Goal: Book appointment/travel/reservation

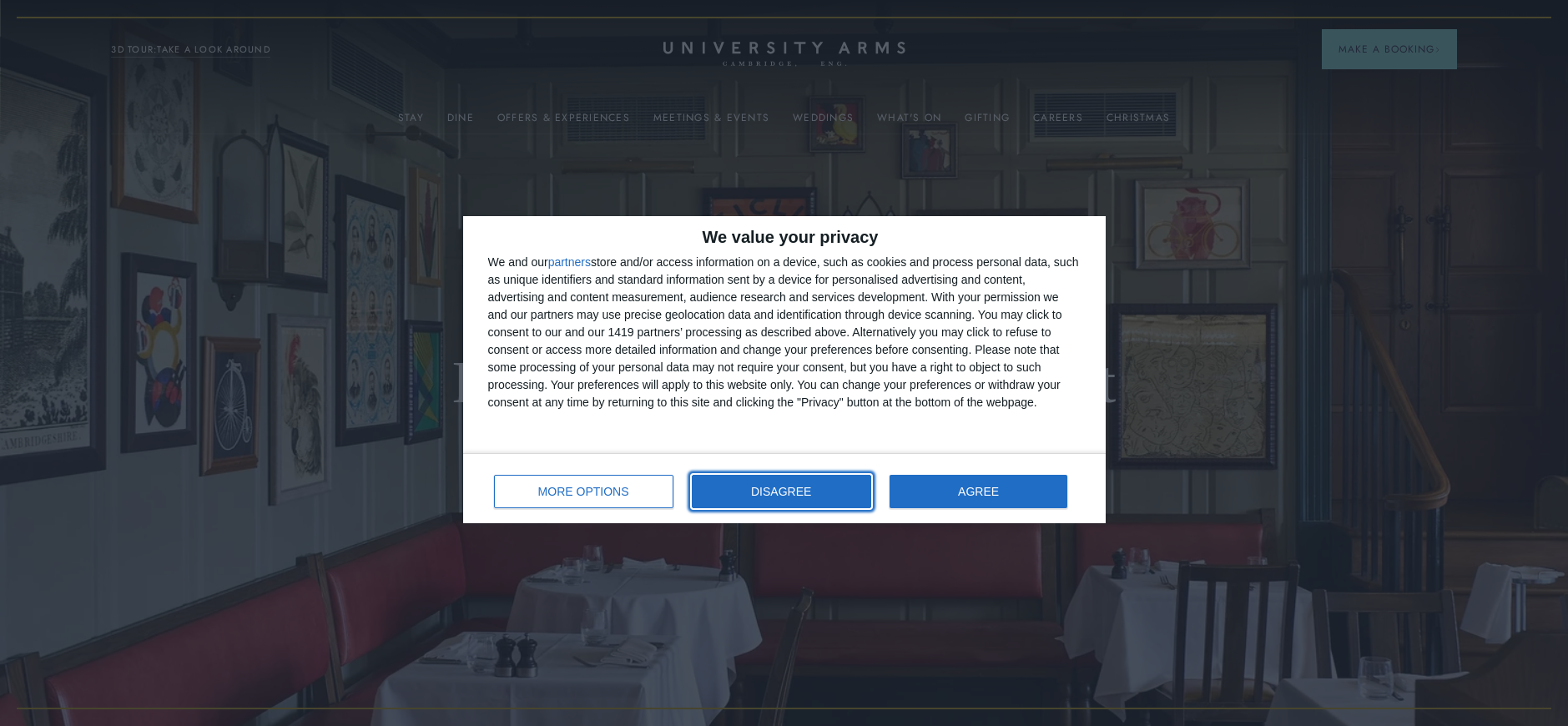
click at [775, 490] on span "DISAGREE" at bounding box center [781, 491] width 60 height 12
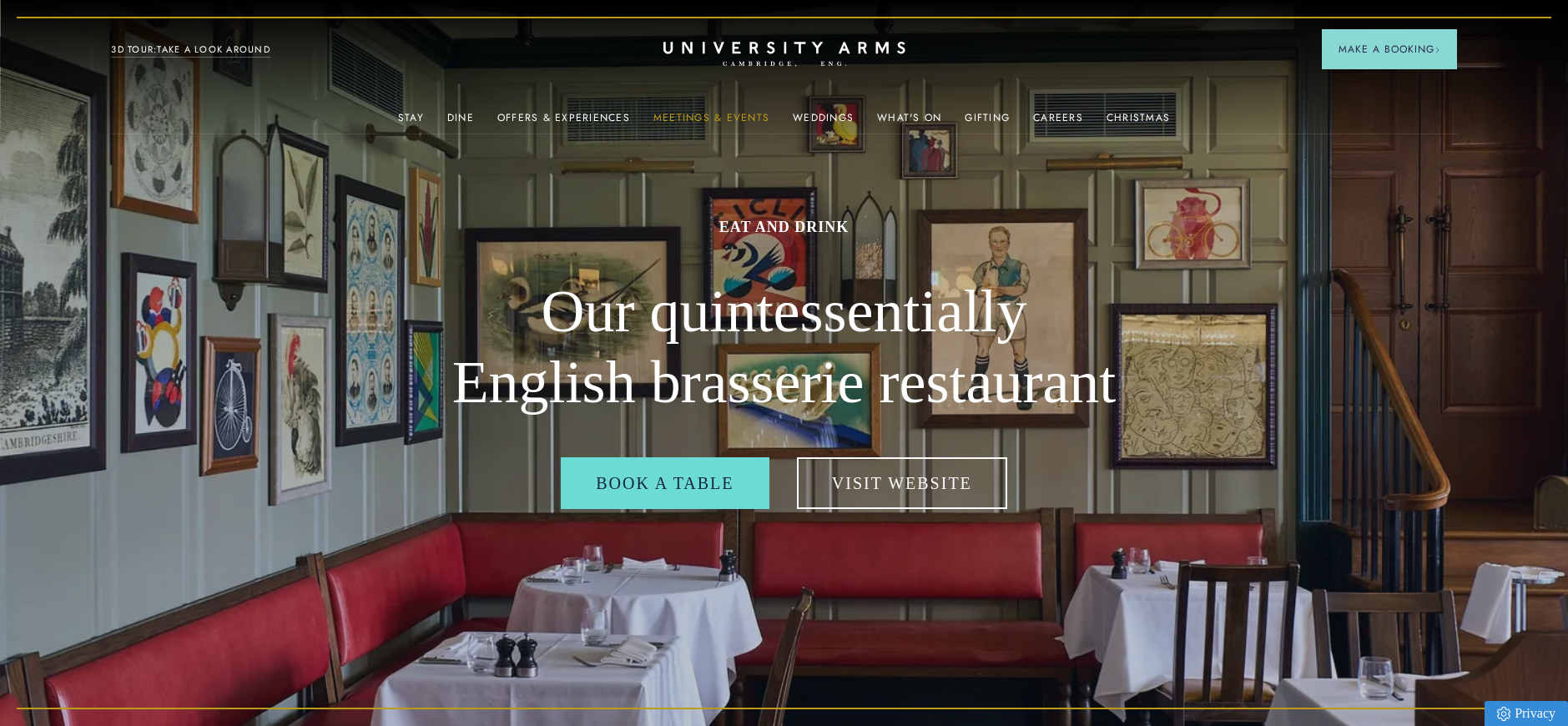
click at [738, 115] on link "Meetings & Events" at bounding box center [711, 122] width 116 height 21
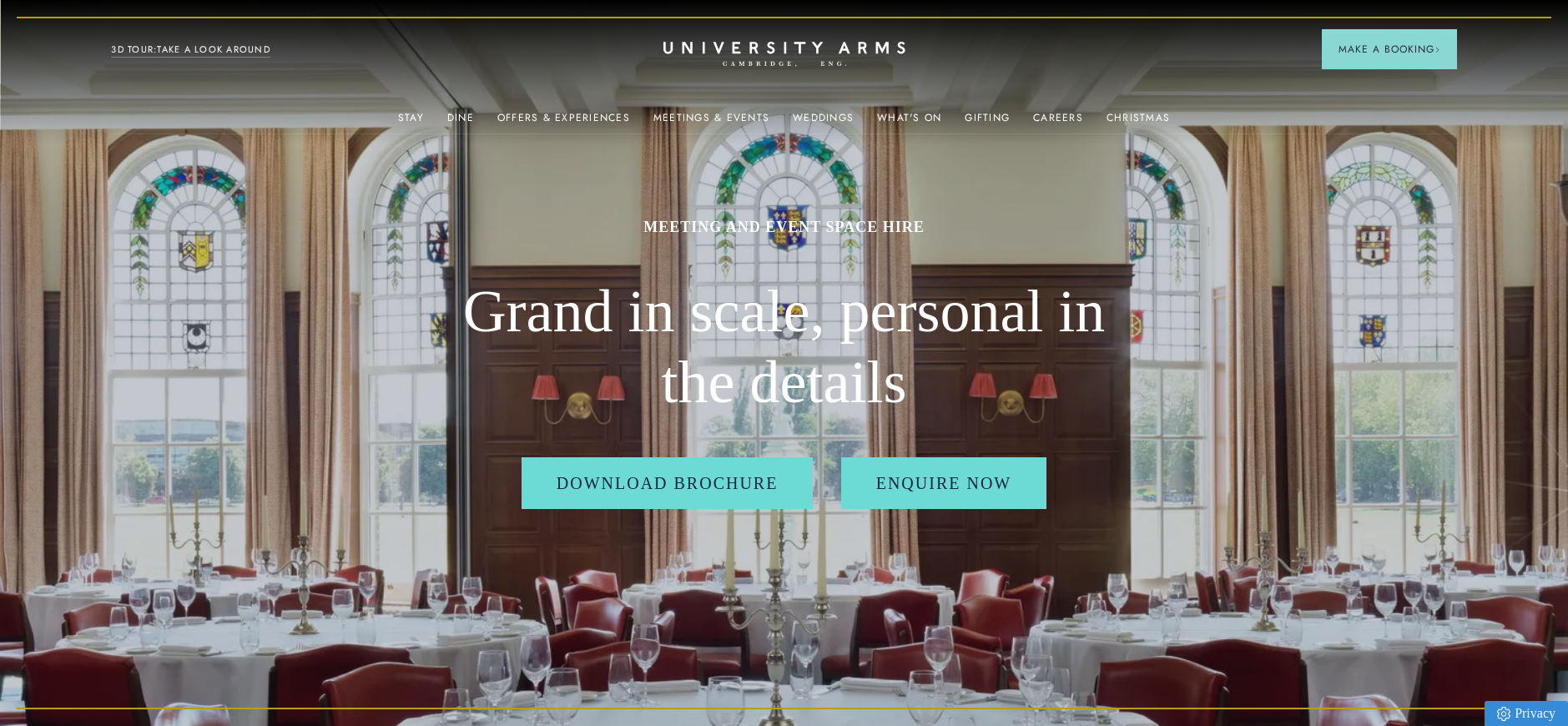
click at [1116, 110] on div "Christmas" at bounding box center [1138, 116] width 63 height 33
click at [1132, 117] on link "Christmas" at bounding box center [1138, 122] width 63 height 21
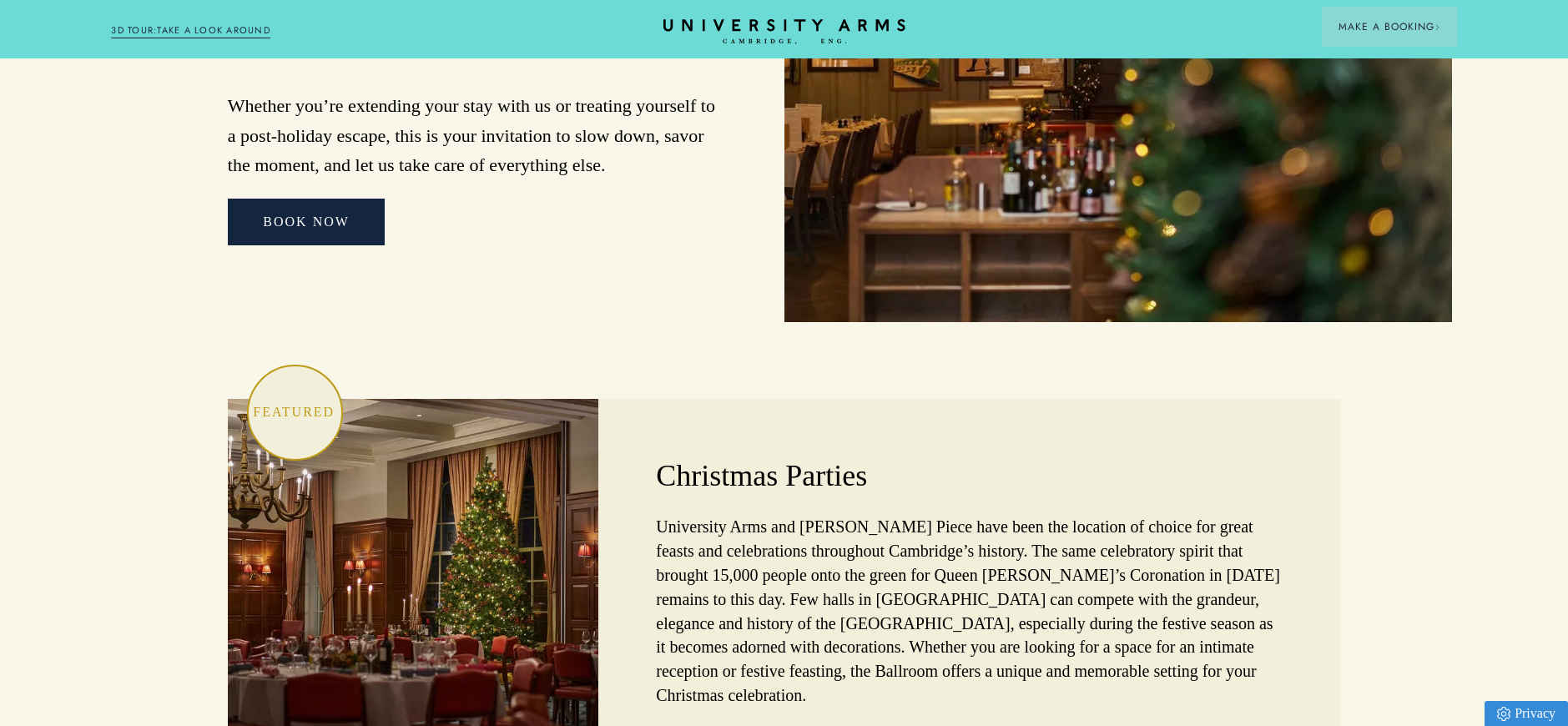
scroll to position [4482, 0]
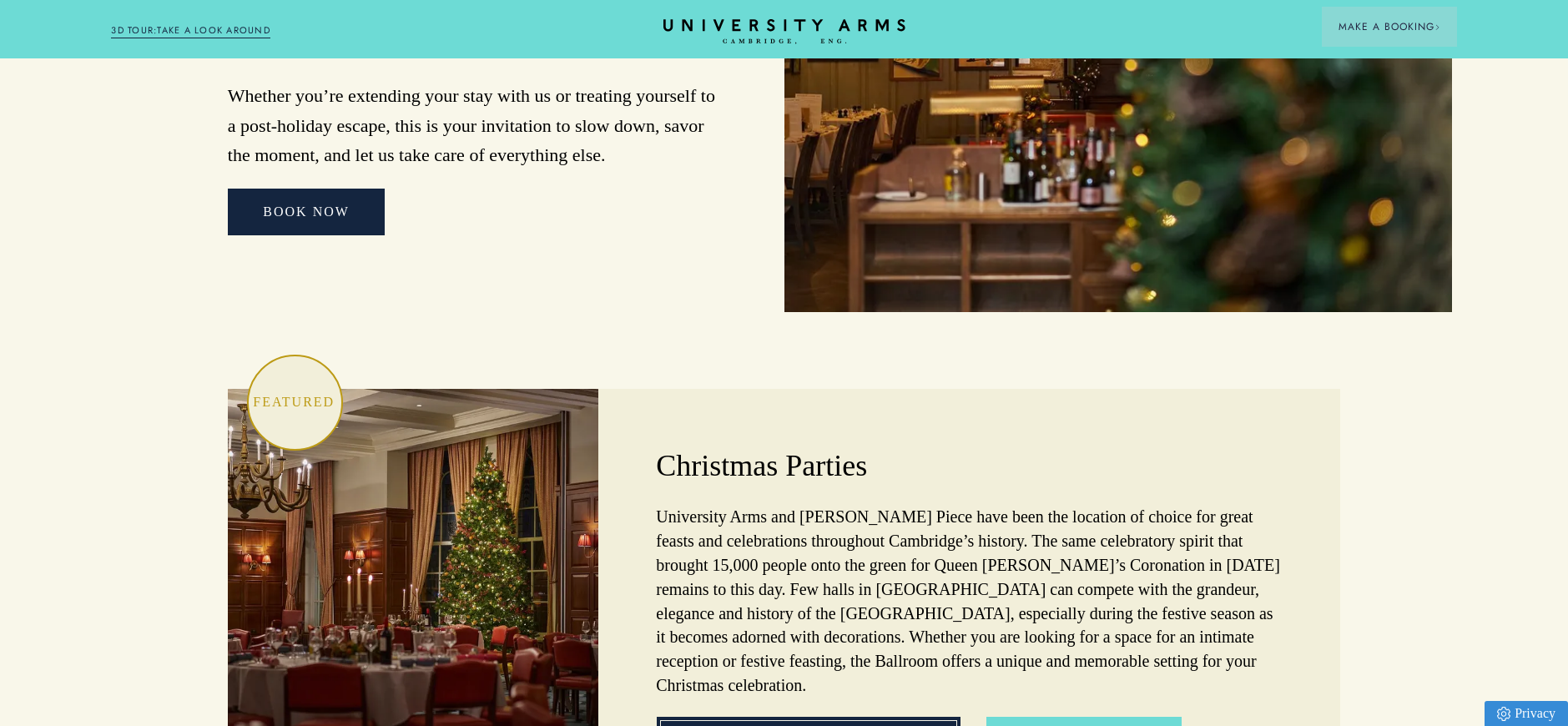
click at [821, 717] on link "Christmas Party Packages" at bounding box center [809, 739] width 304 height 44
